Goal: Check status: Check status

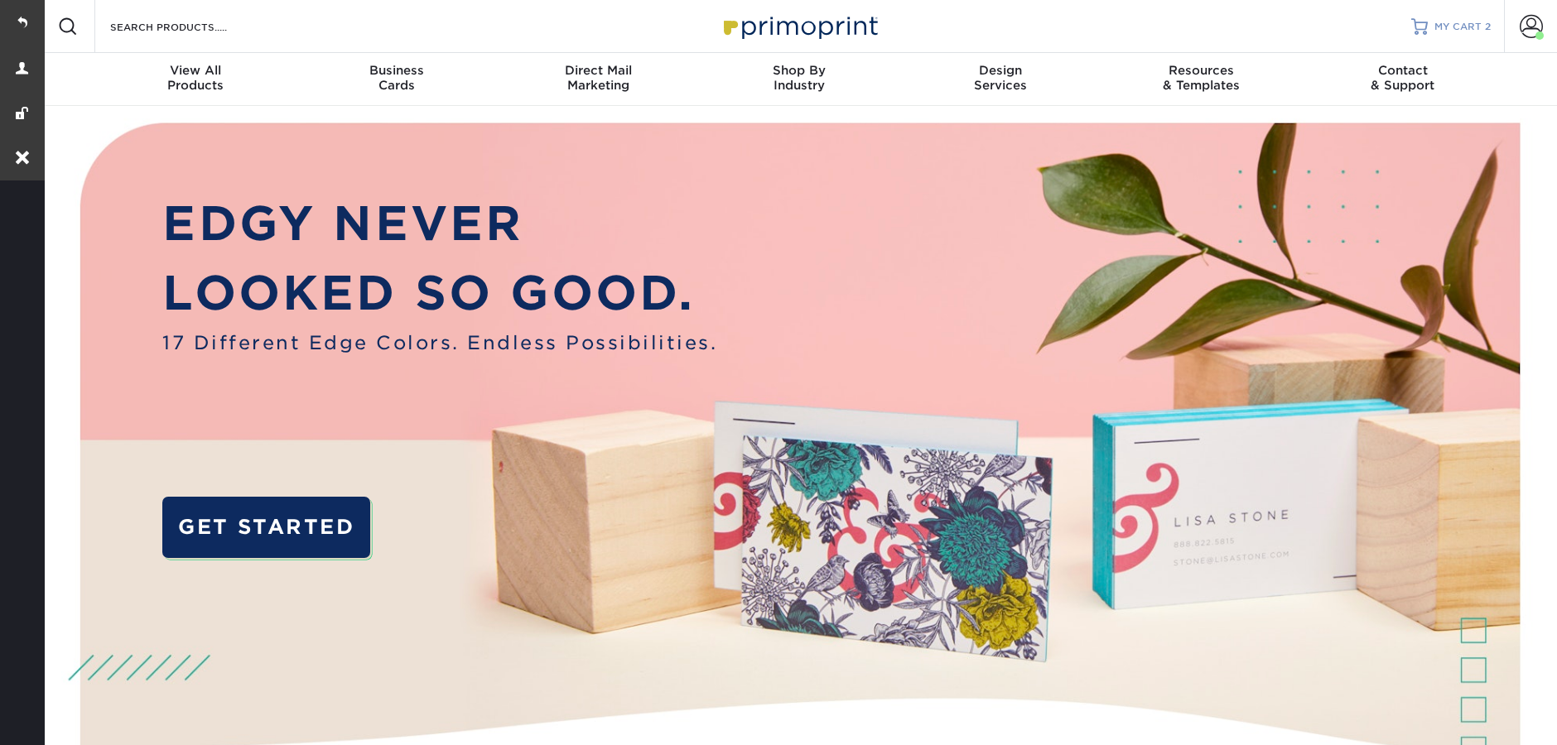
click at [1474, 25] on span "MY CART" at bounding box center [1458, 27] width 47 height 14
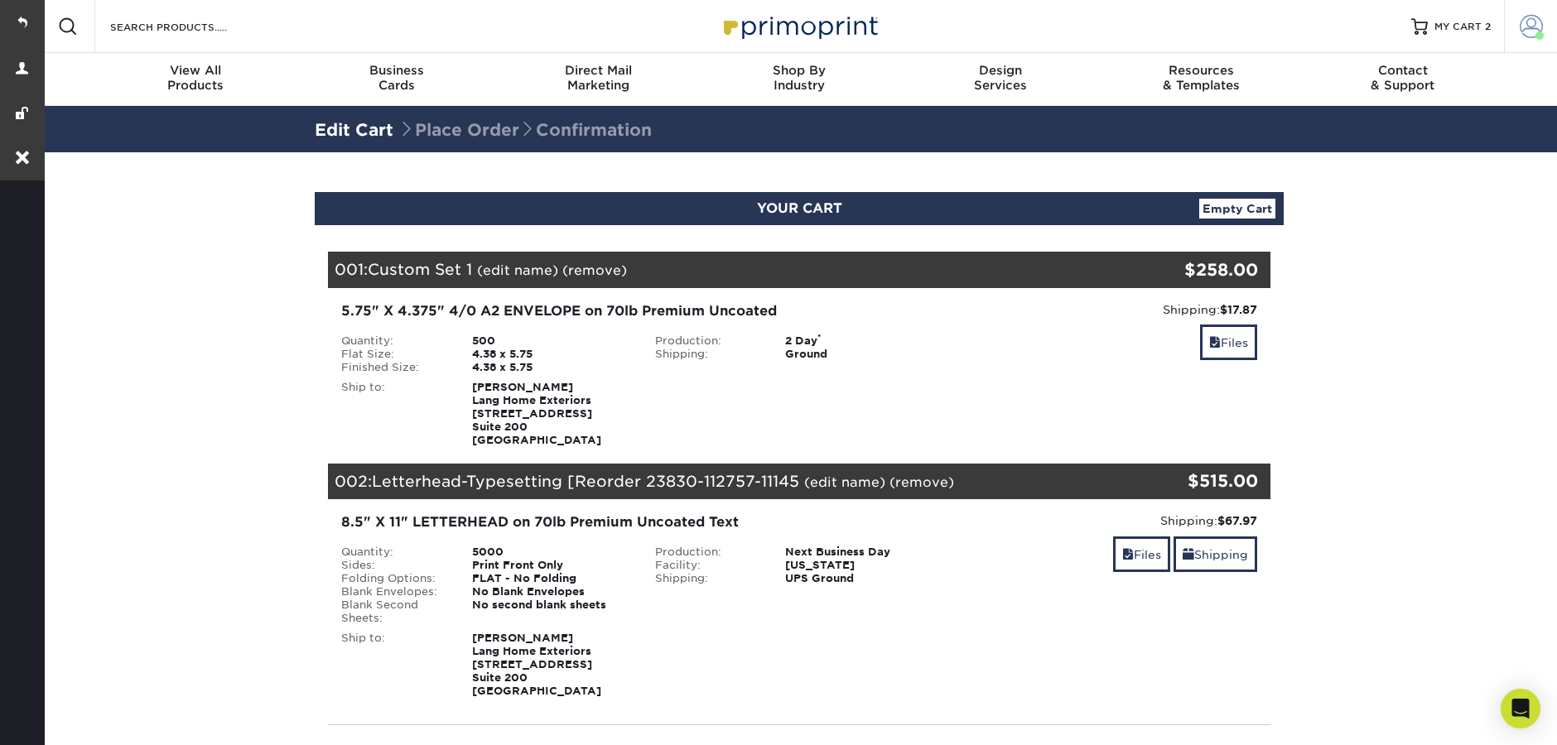
click at [1525, 33] on span at bounding box center [1531, 26] width 23 height 23
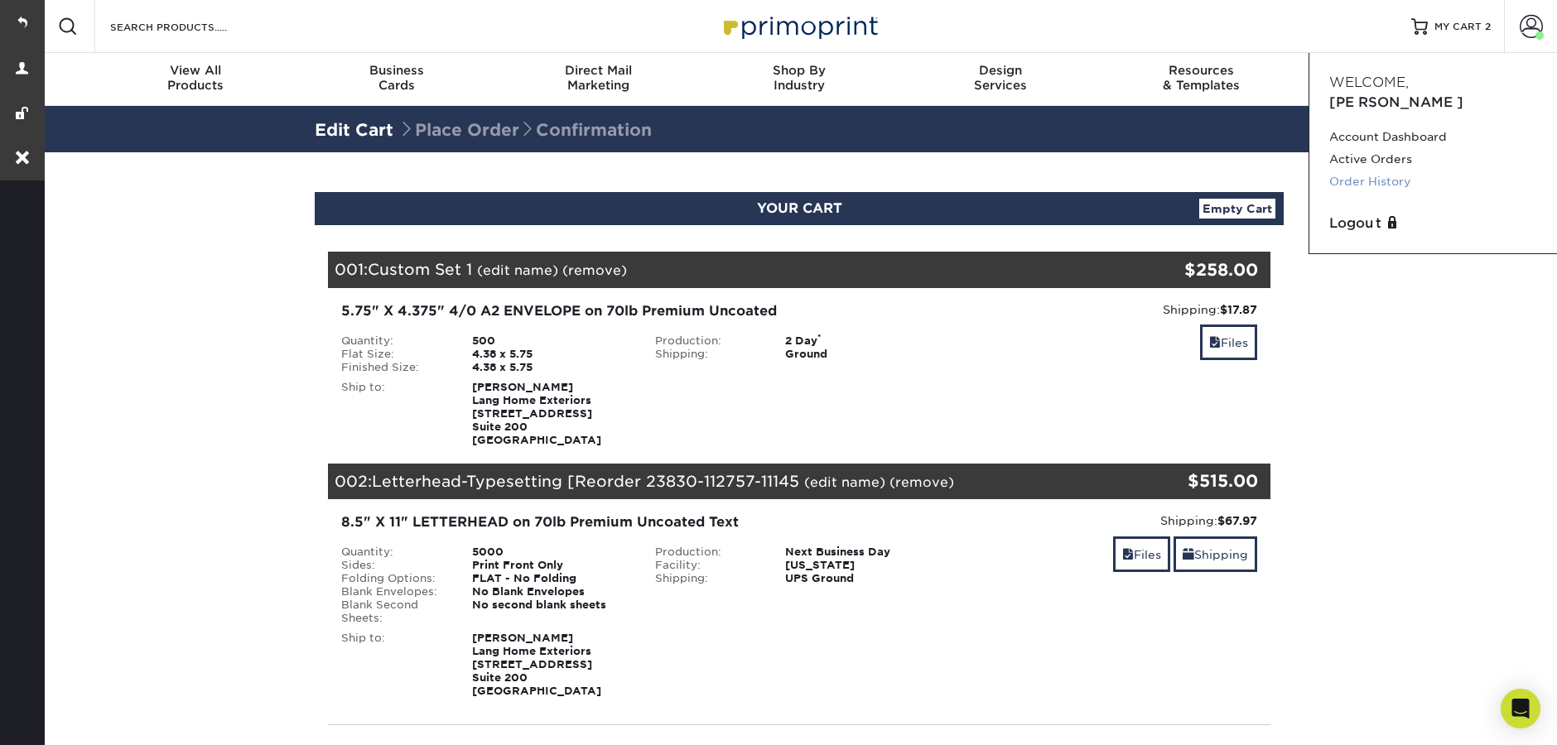
click at [1345, 171] on link "Order History" at bounding box center [1433, 182] width 208 height 22
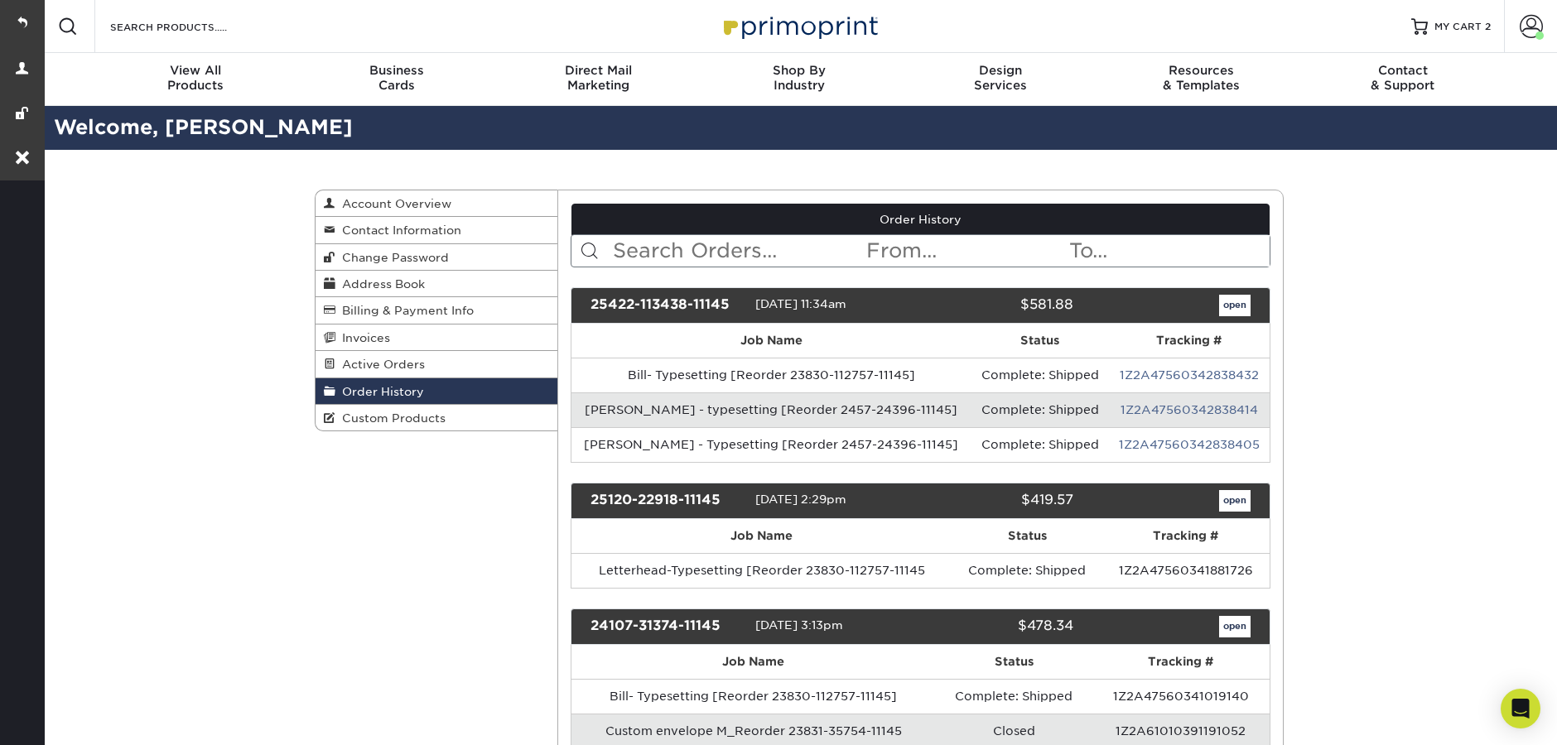
click at [668, 248] on input "text" at bounding box center [738, 250] width 254 height 31
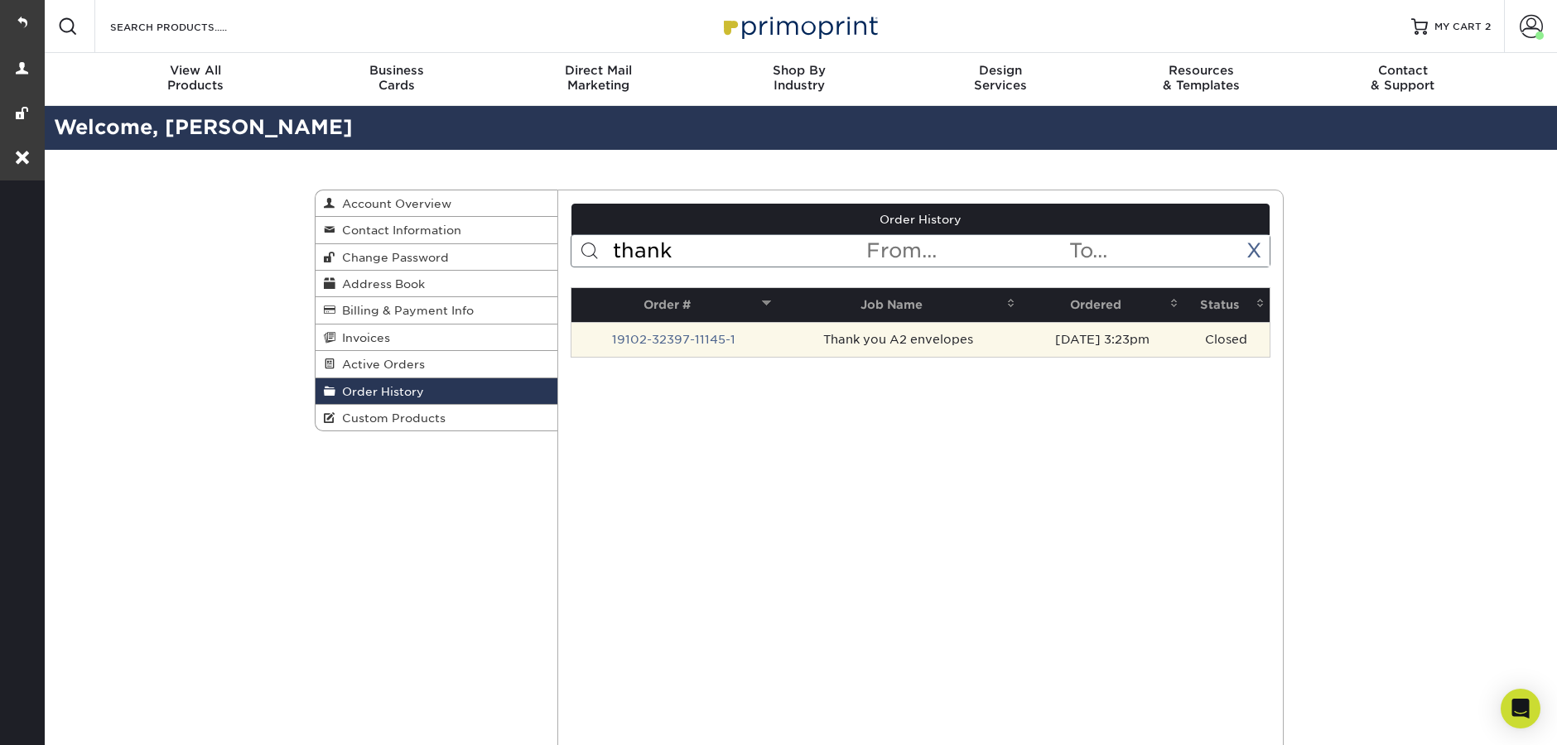
click at [659, 330] on td "19102-32397-11145-1" at bounding box center [674, 339] width 205 height 35
click at [658, 342] on link "19102-32397-11145-1" at bounding box center [673, 339] width 123 height 13
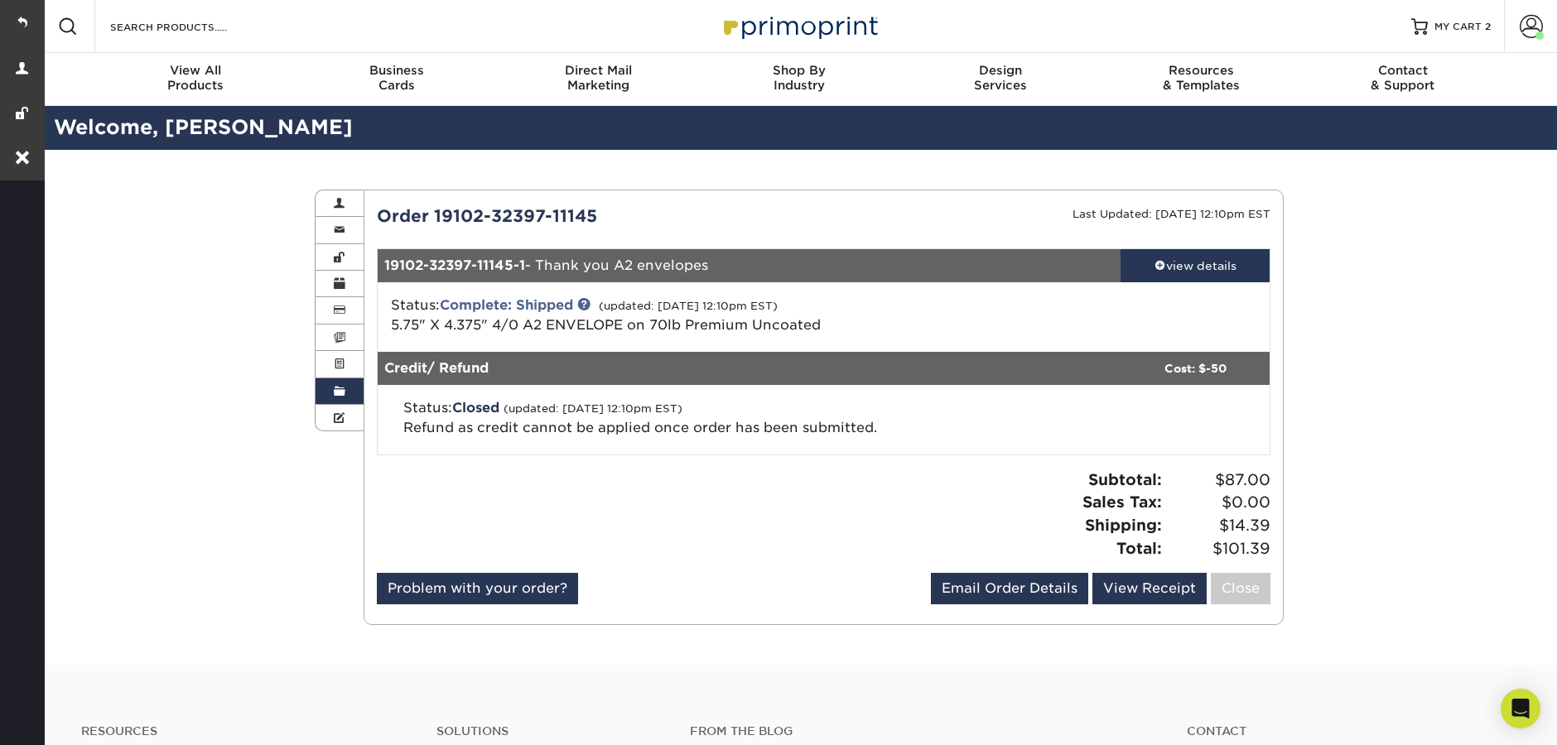
click at [350, 393] on link "Order History" at bounding box center [340, 392] width 48 height 27
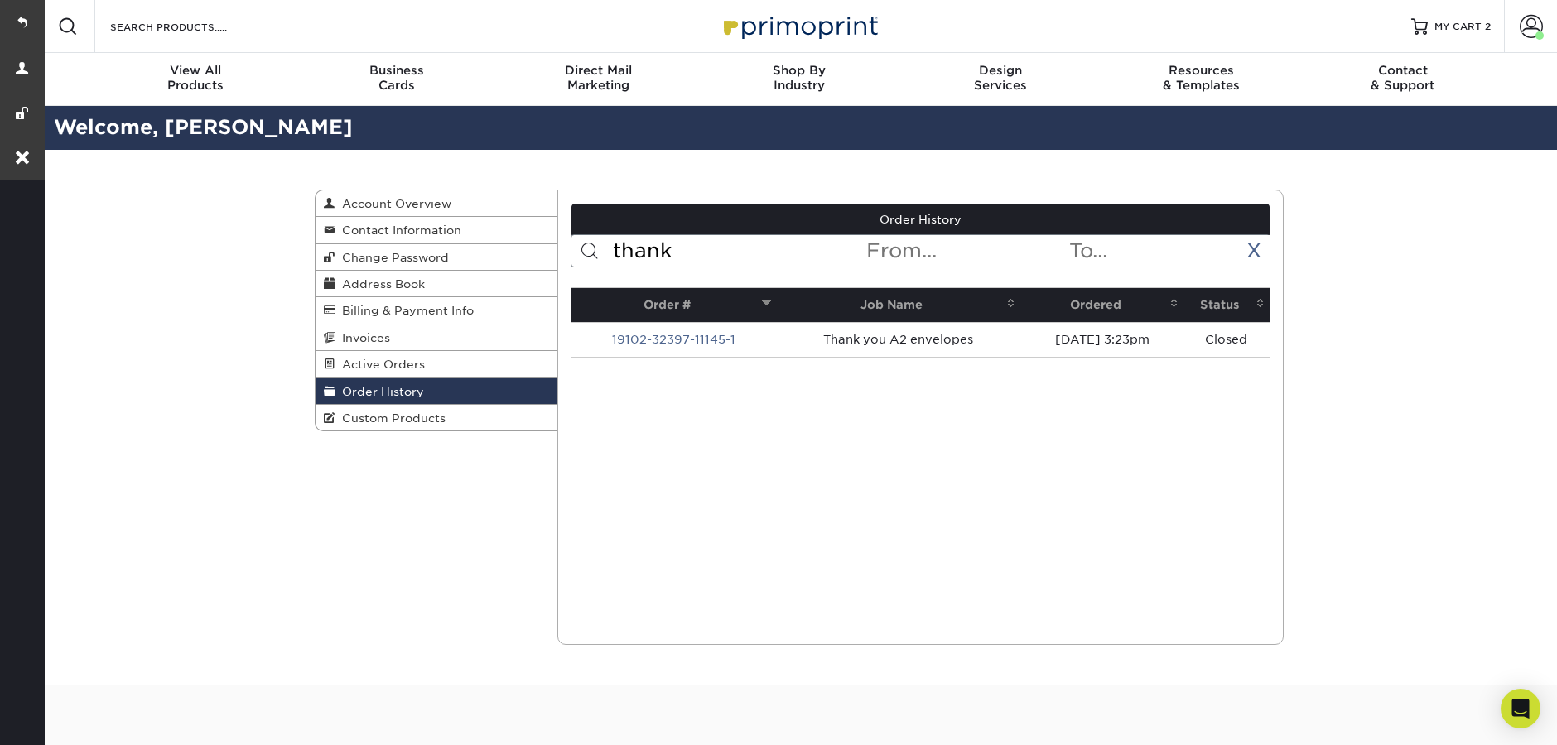
drag, startPoint x: 688, startPoint y: 253, endPoint x: 567, endPoint y: 247, distance: 121.9
click at [567, 247] on div "Current Orders 0 Active 0 Missing Files Pending Proofs $0.00" at bounding box center [921, 417] width 726 height 427
type input "gree"
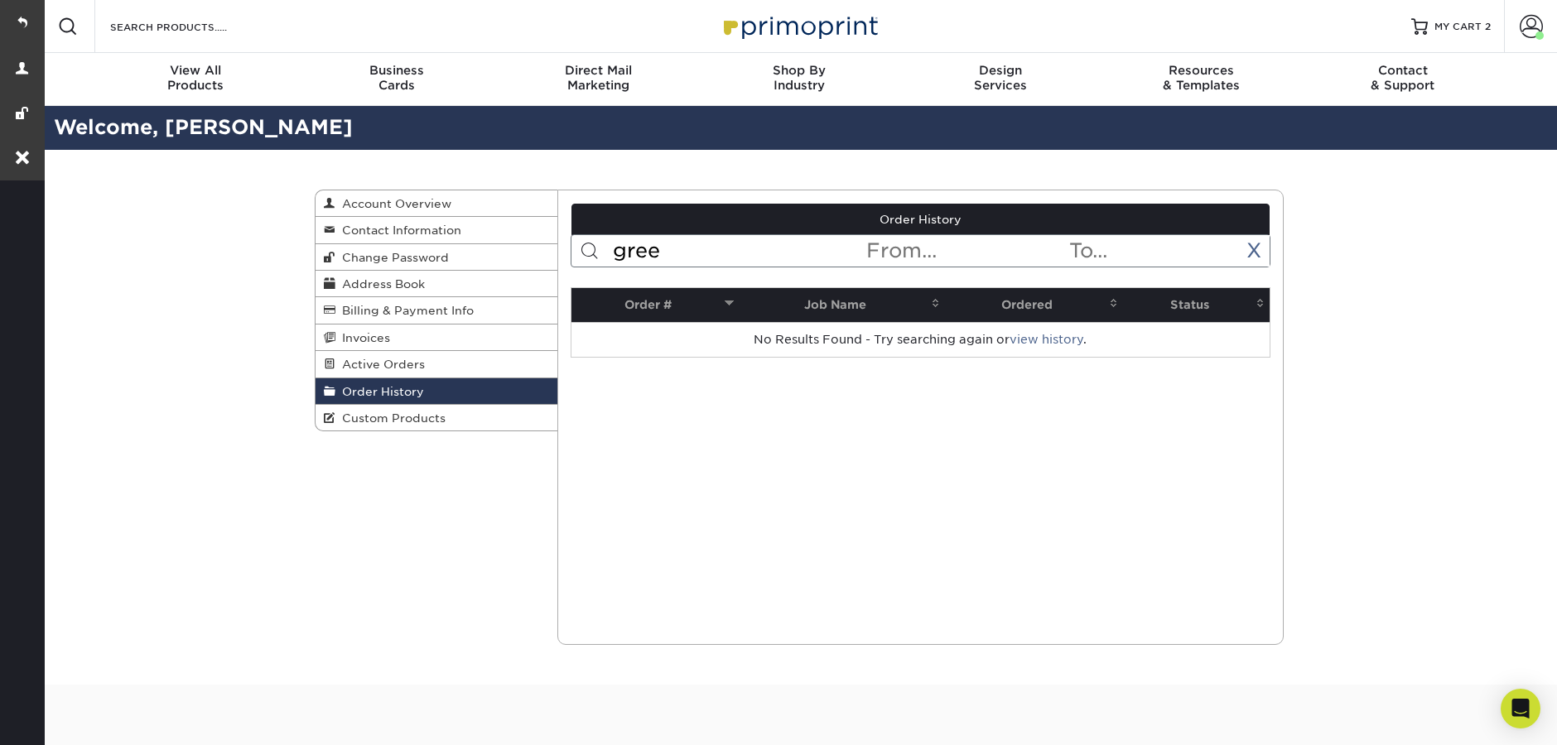
drag, startPoint x: 666, startPoint y: 252, endPoint x: 595, endPoint y: 254, distance: 71.3
click at [595, 254] on form "gree < Prev Next > [DATE] Sun Mon Tue Wed Thu Fri Sat 1 2 3 4 5 6 7 8 9 10 11 1…" at bounding box center [921, 250] width 701 height 33
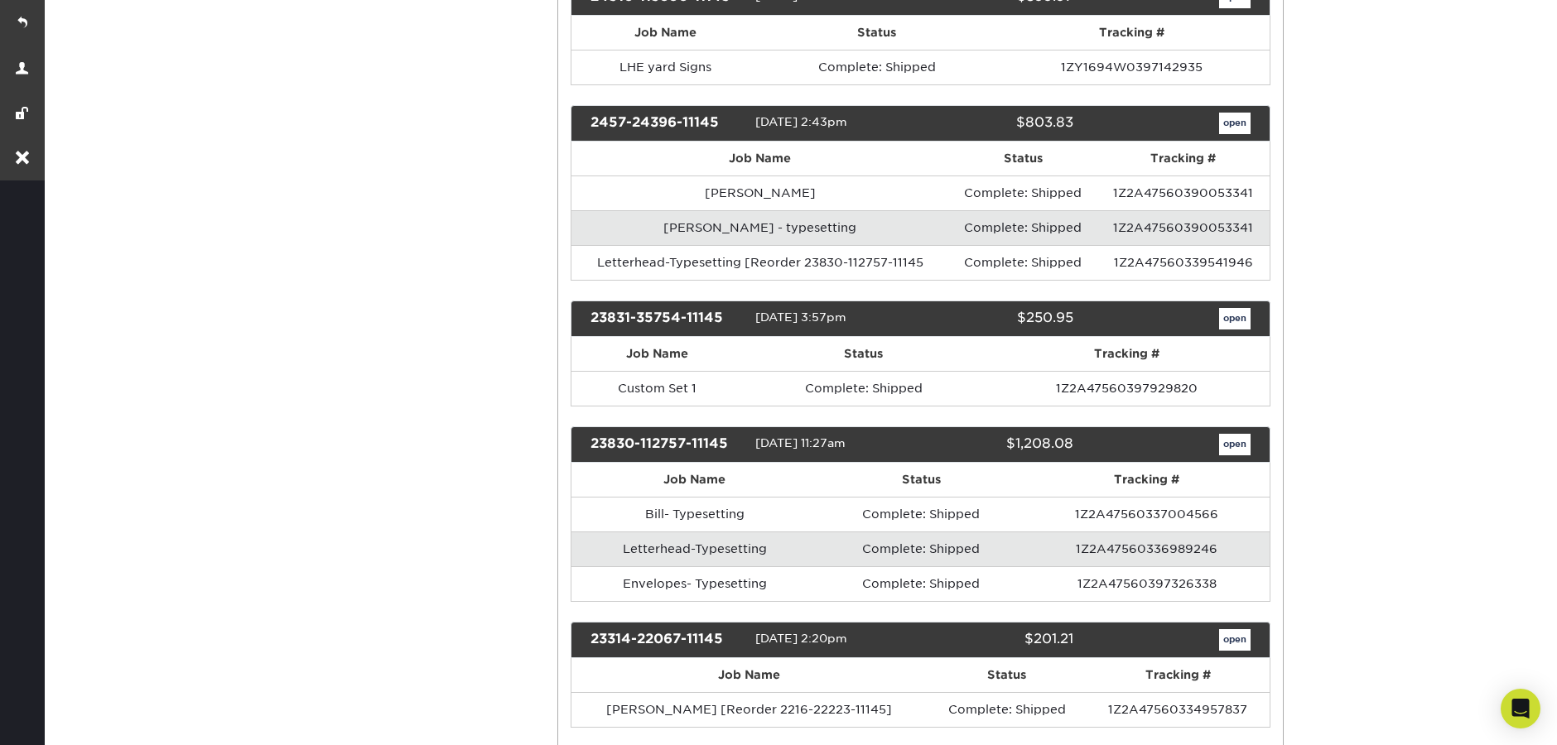
scroll to position [1046, 0]
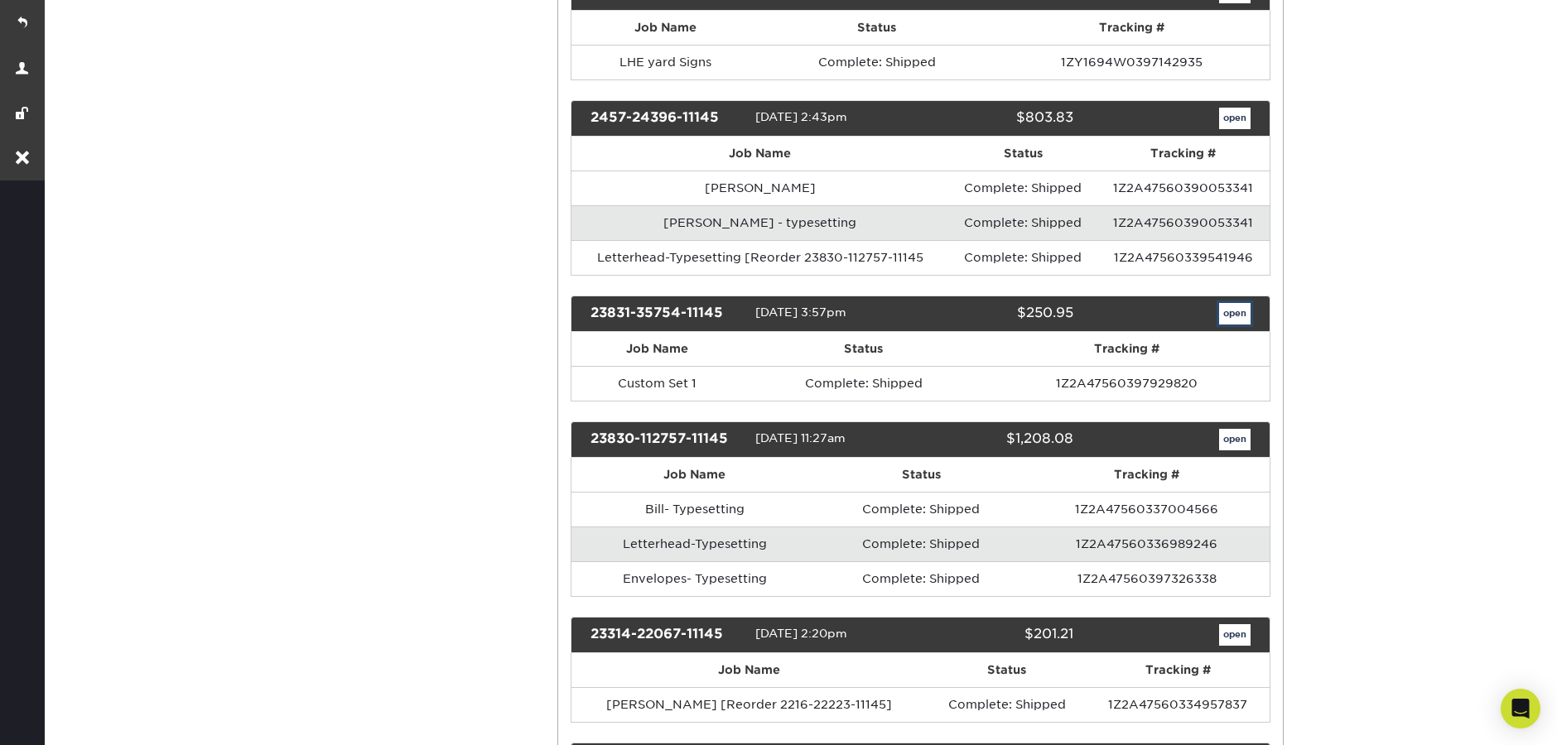
click at [1226, 313] on link "open" at bounding box center [1234, 314] width 31 height 22
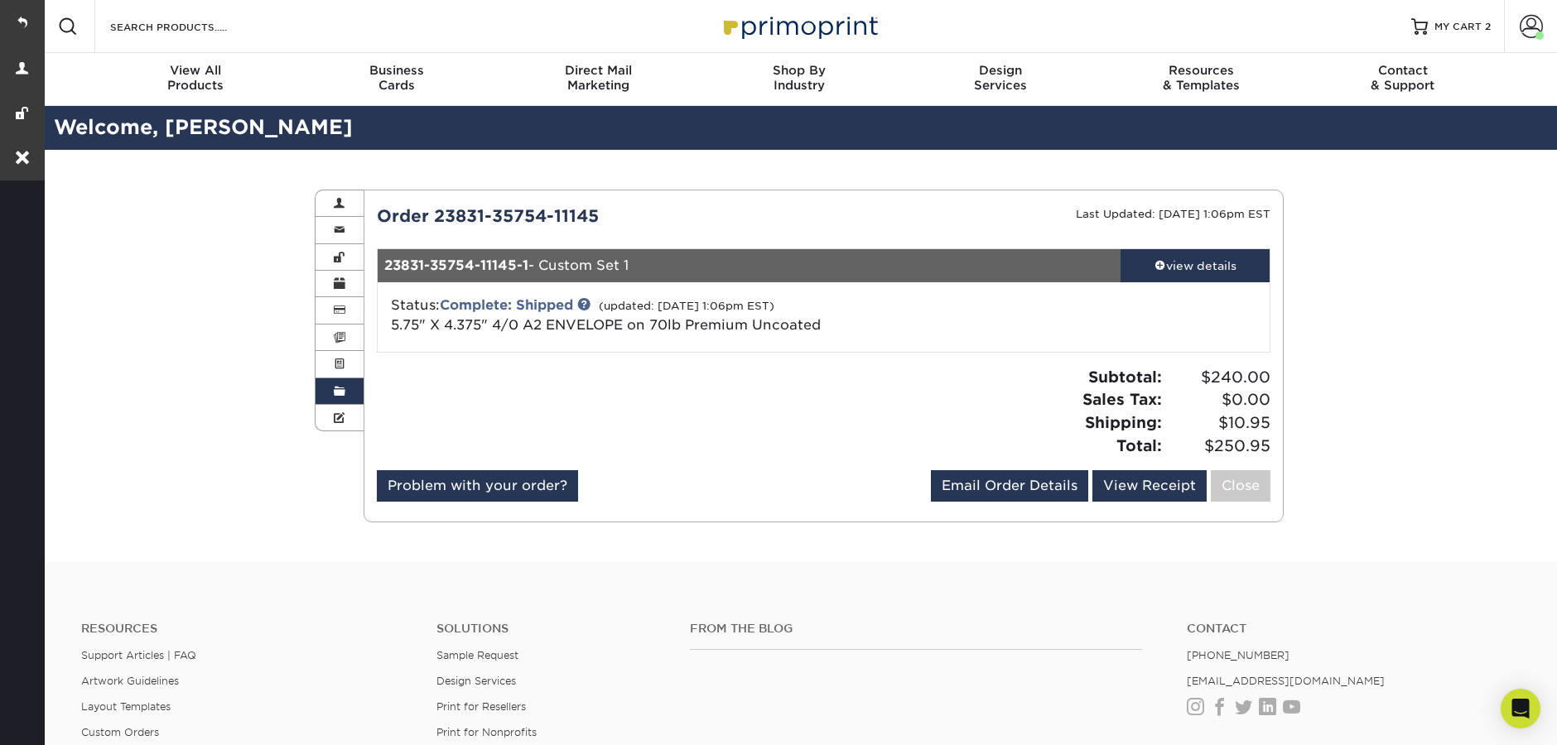
click at [336, 393] on span at bounding box center [340, 391] width 12 height 13
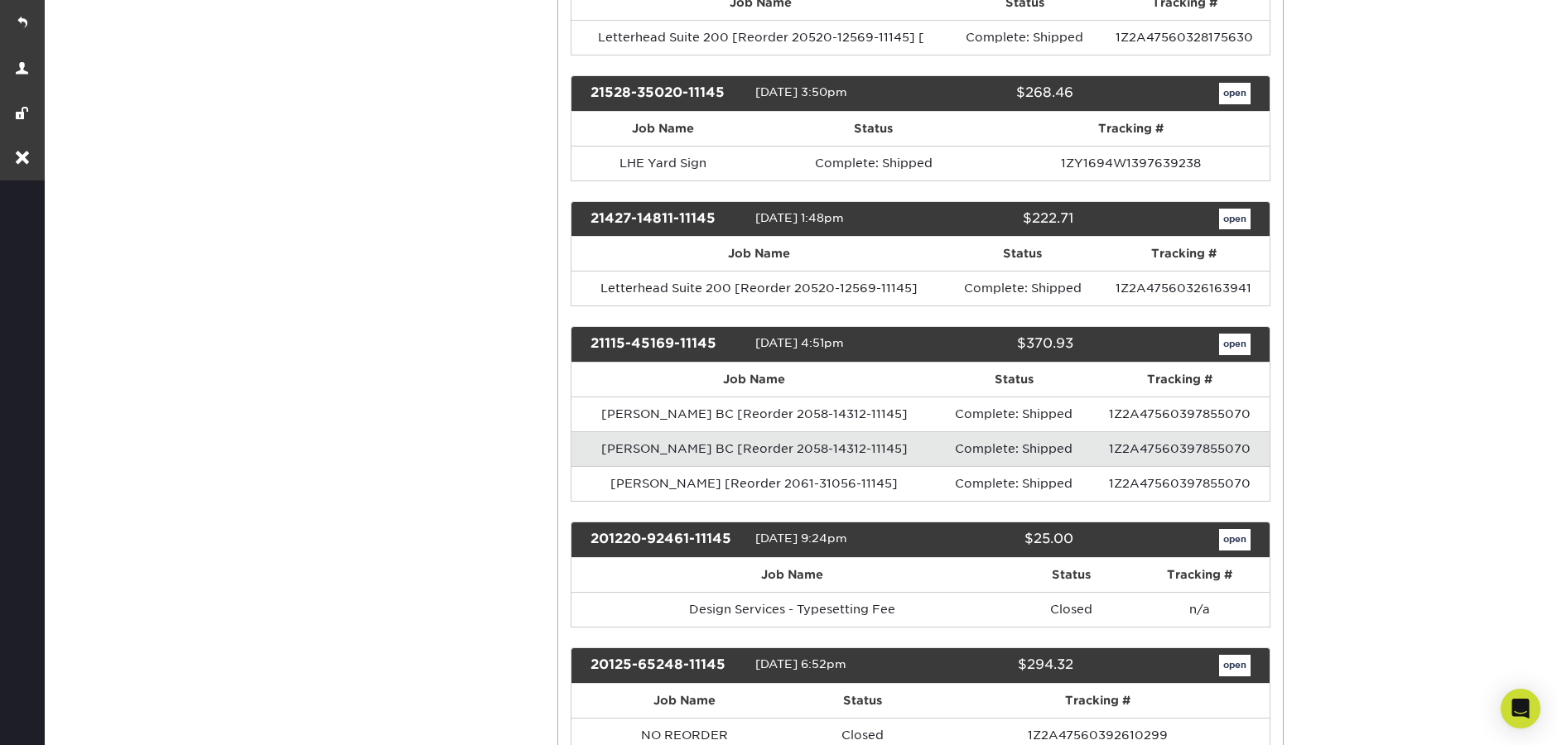
scroll to position [2656, 0]
